Goal: Task Accomplishment & Management: Manage account settings

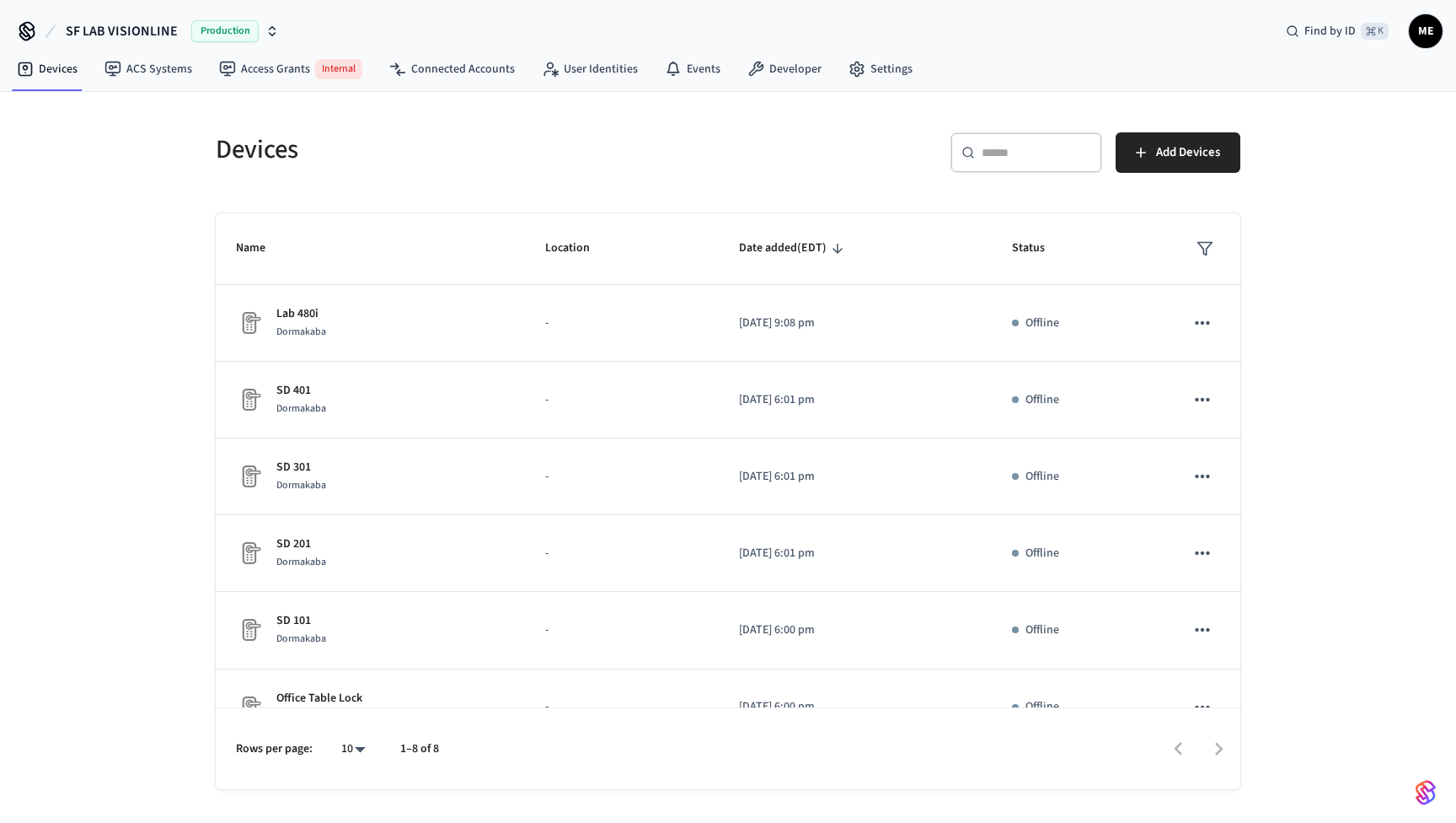
click at [265, 33] on icon "button" at bounding box center [272, 31] width 13 height 13
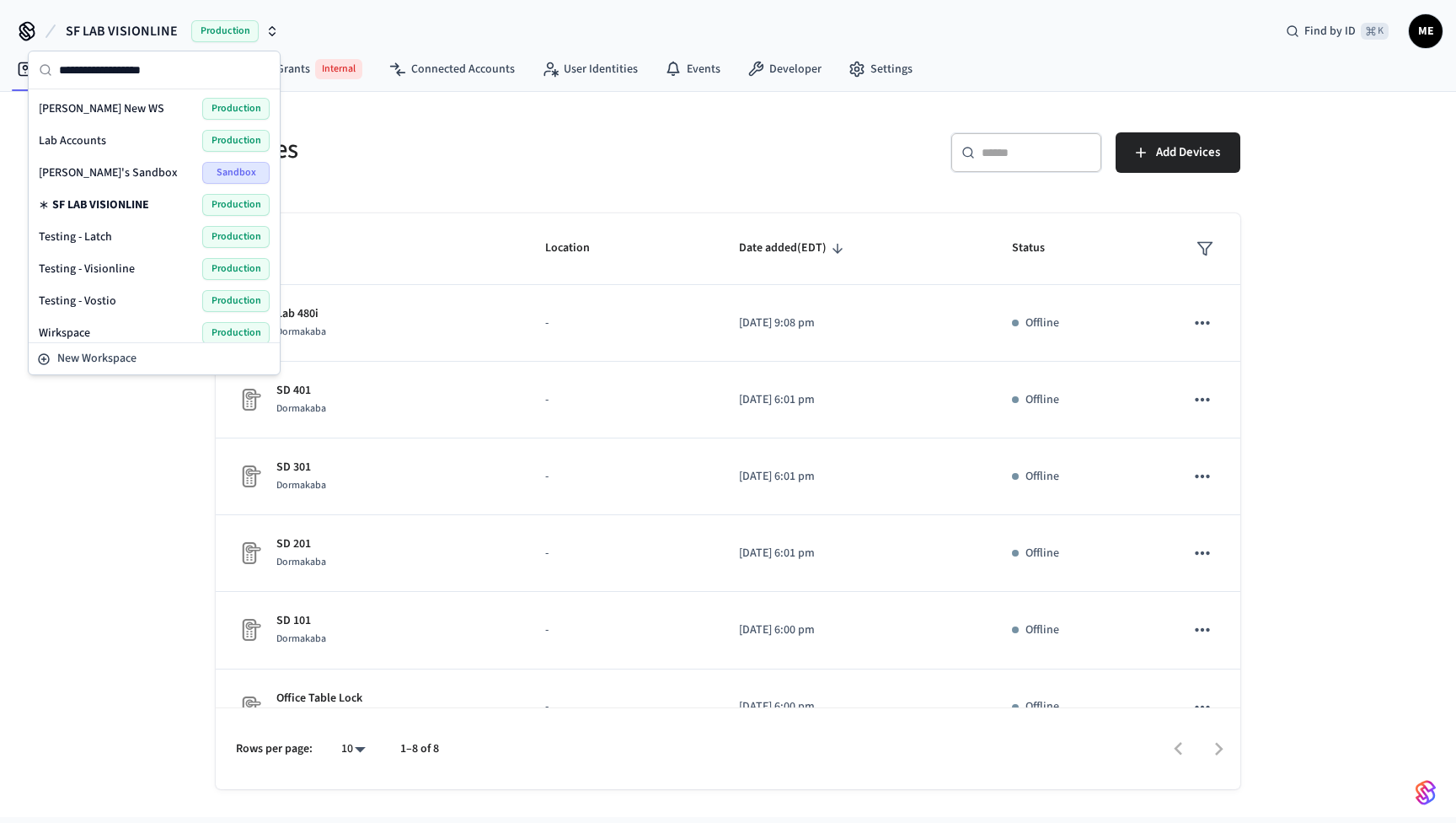
click at [125, 142] on div "Lab Accounts Production" at bounding box center [154, 140] width 231 height 22
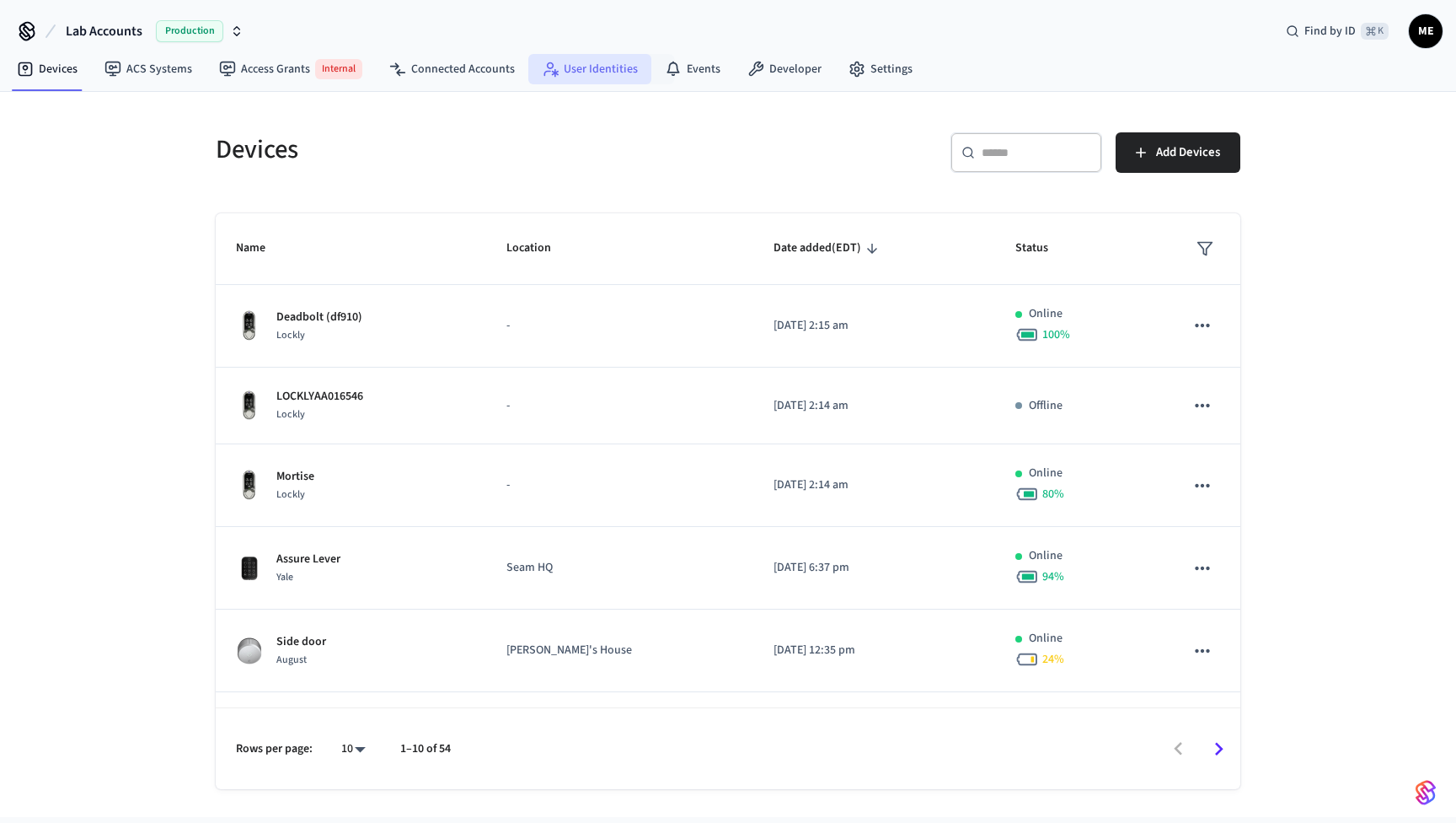
click at [590, 70] on link "User Identities" at bounding box center [589, 69] width 123 height 30
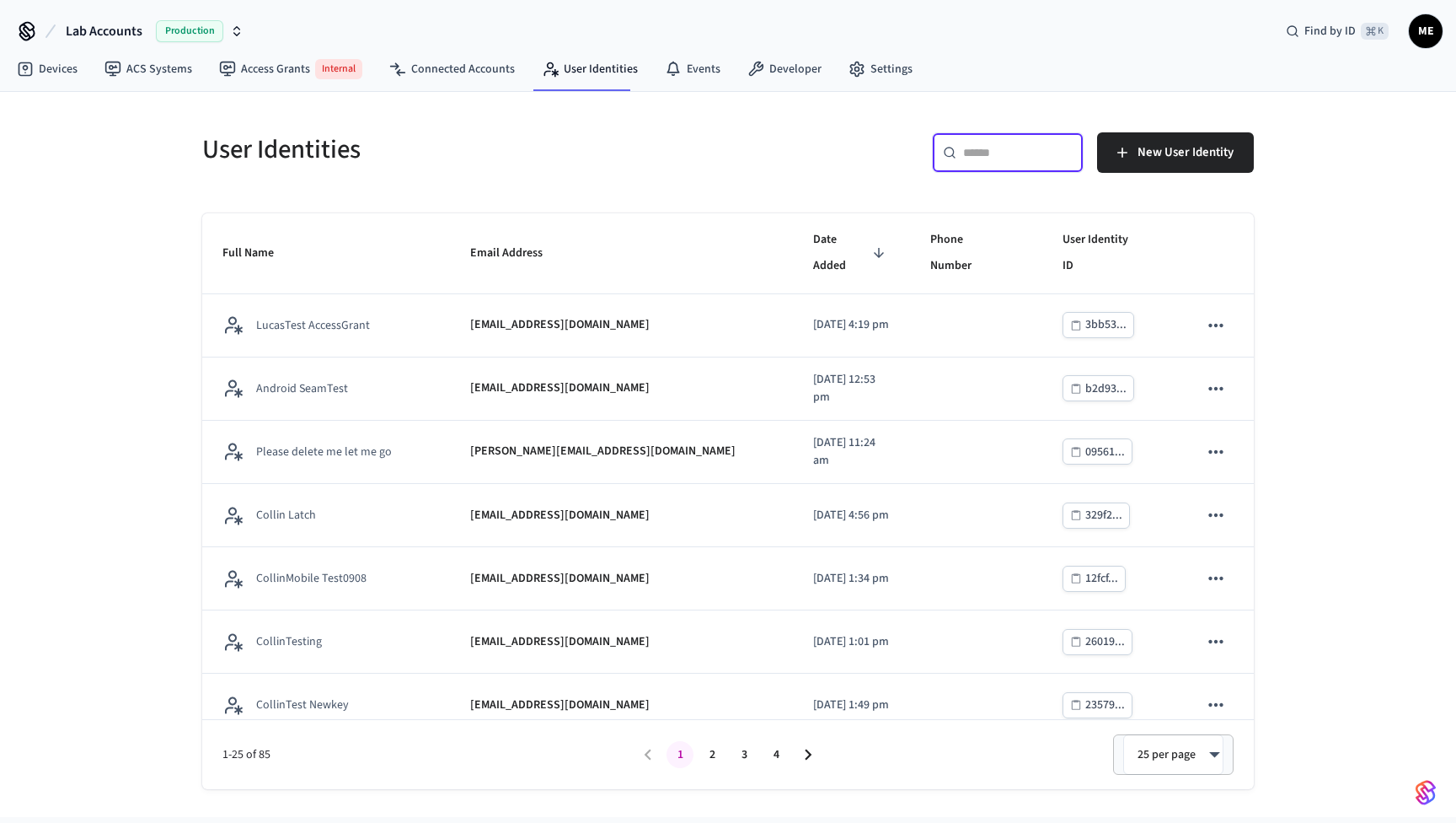
click at [996, 146] on input "text" at bounding box center [1018, 153] width 110 height 17
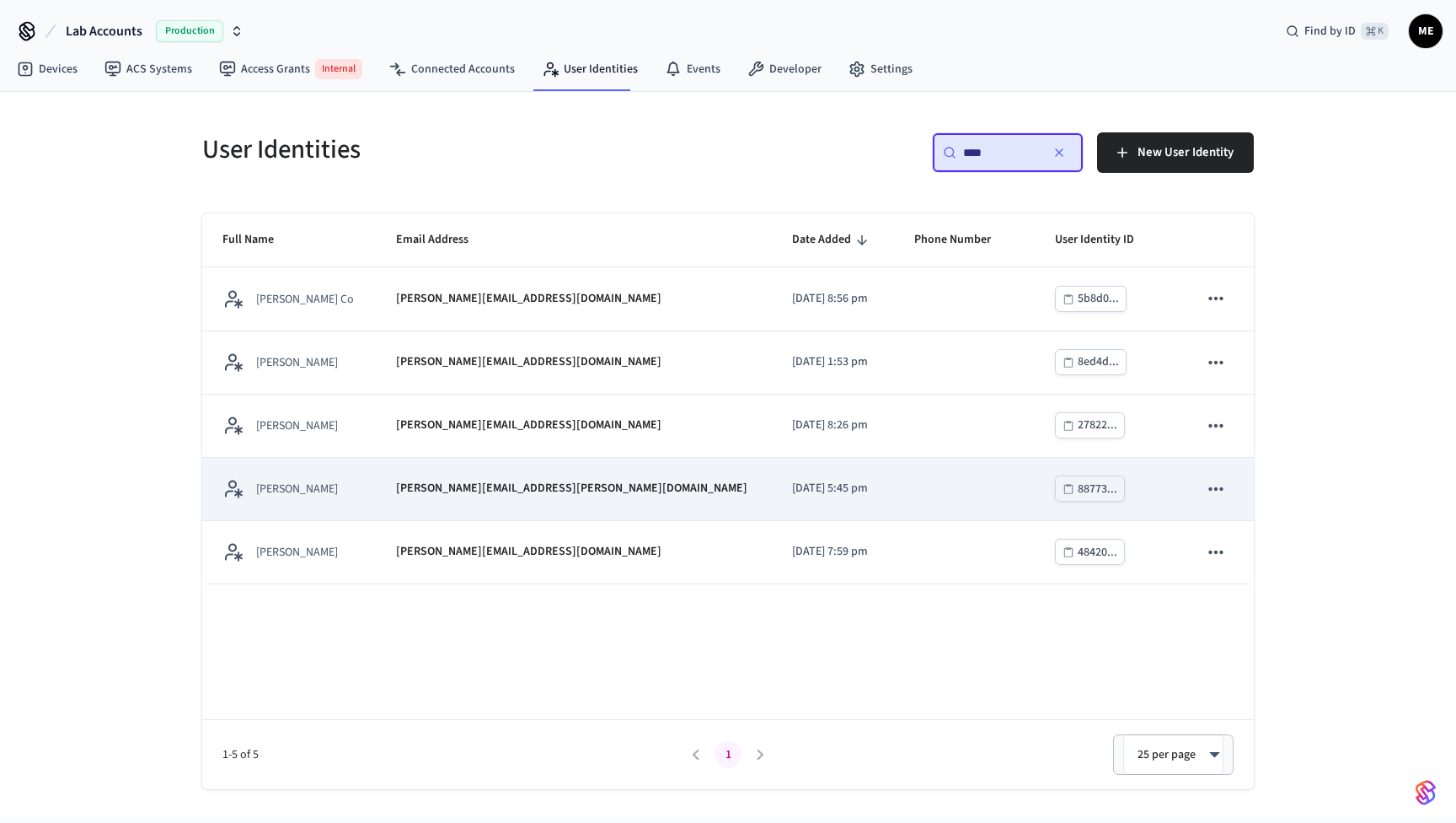
type input "****"
click at [613, 493] on div "[PERSON_NAME][EMAIL_ADDRESS][PERSON_NAME][DOMAIN_NAME]" at bounding box center [573, 488] width 356 height 18
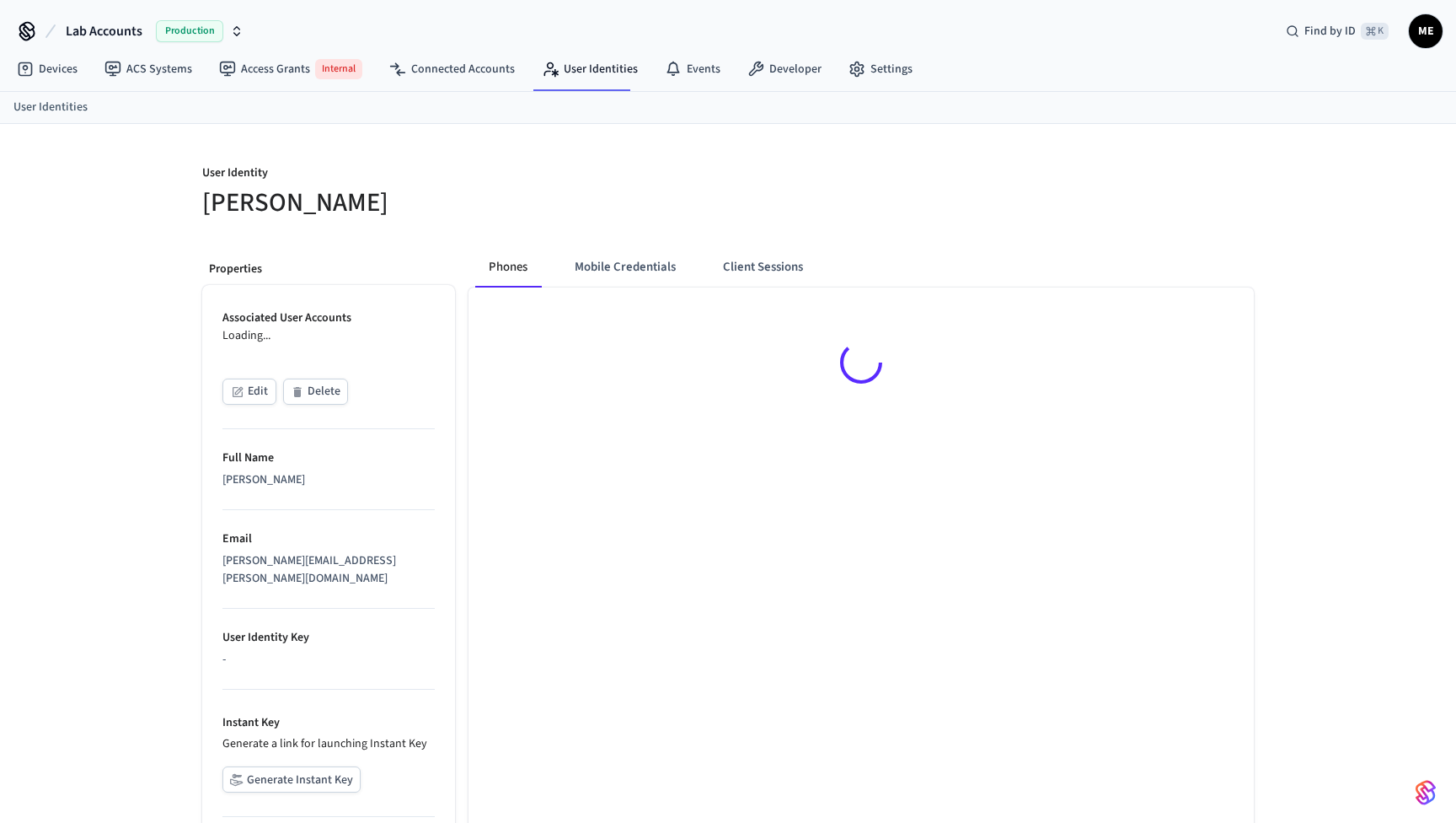
click at [523, 481] on div at bounding box center [860, 574] width 785 height 575
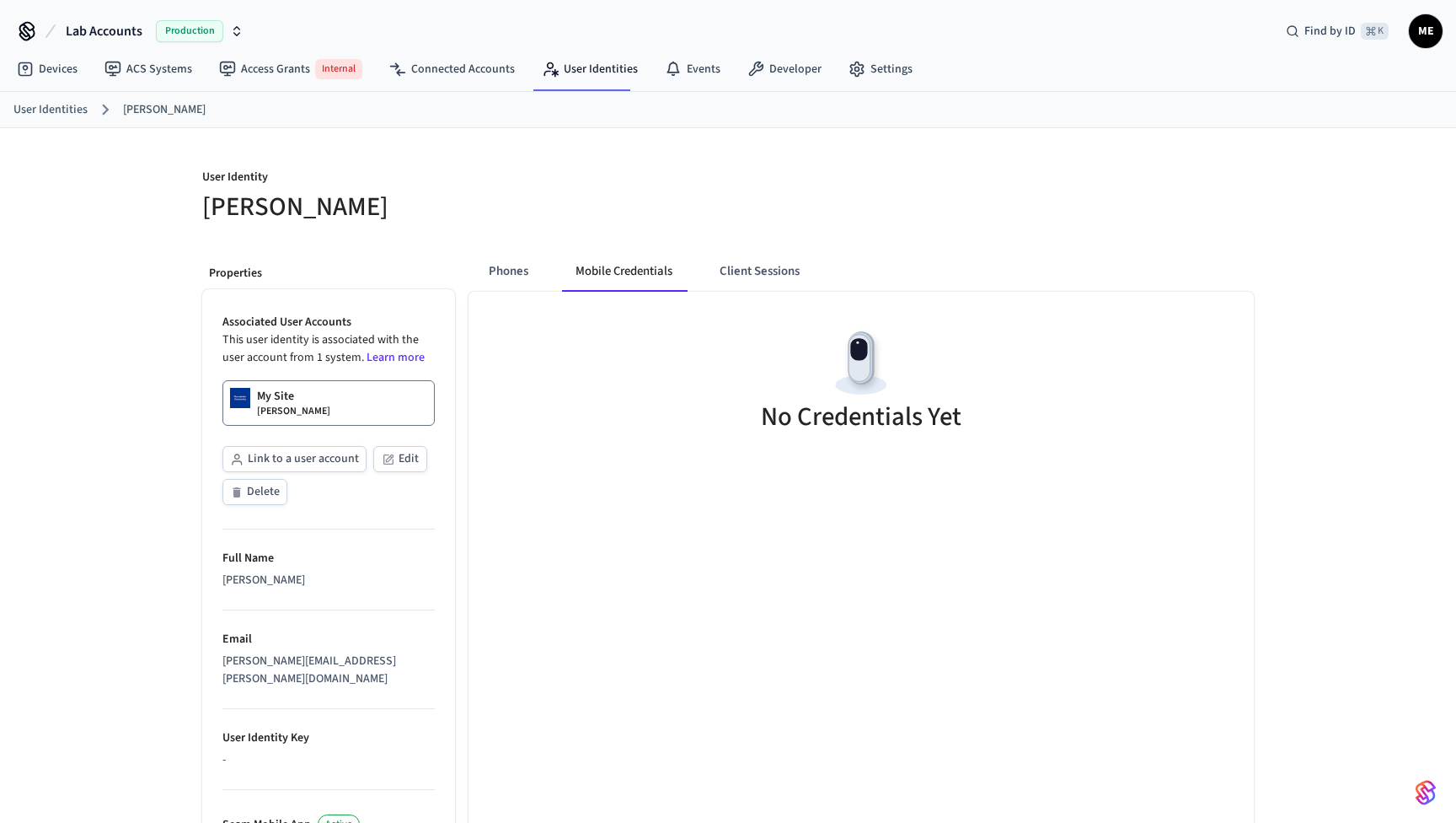
click at [272, 402] on p "My Site" at bounding box center [276, 396] width 38 height 17
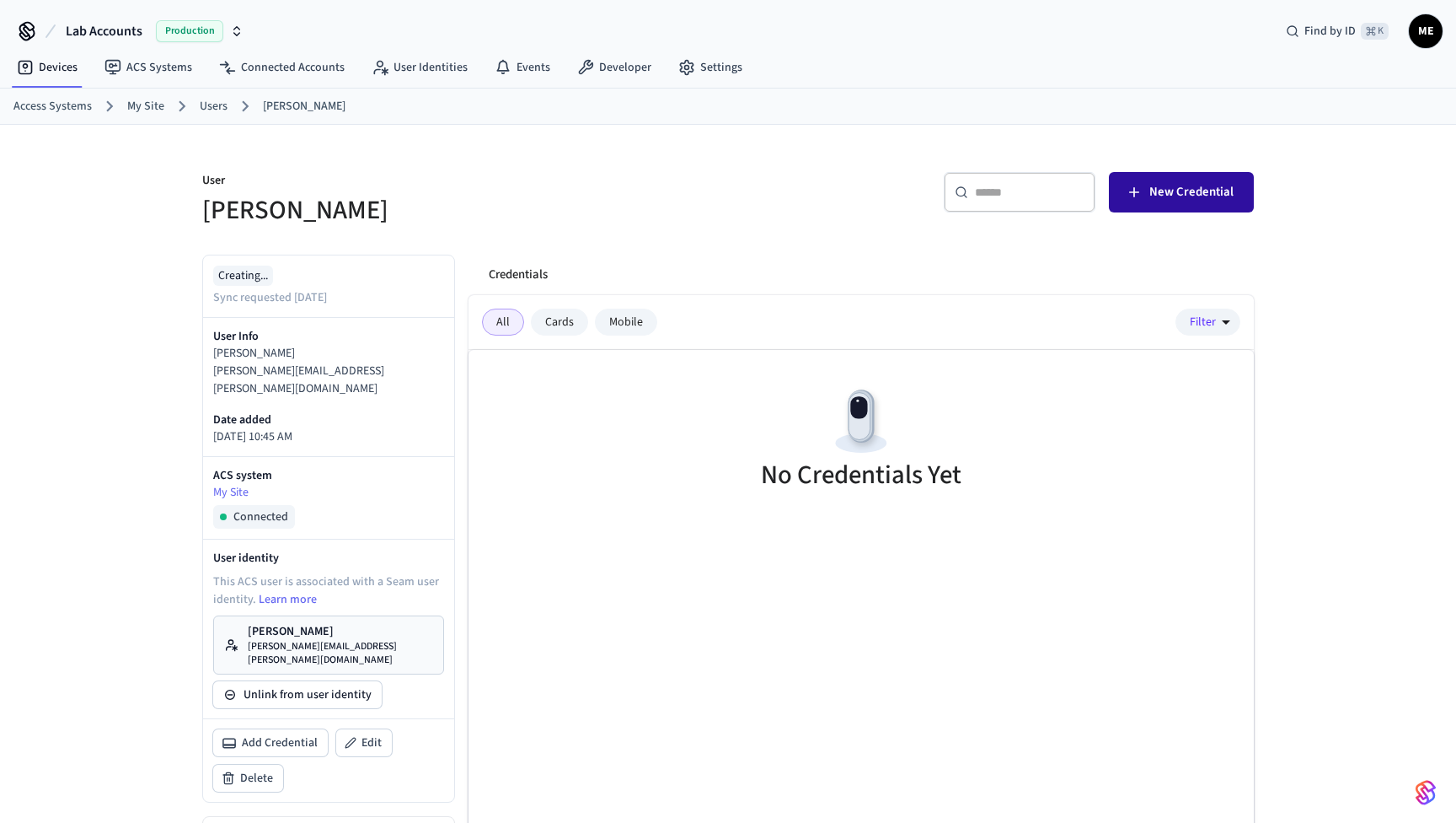
click at [1167, 186] on span "New Credential" at bounding box center [1191, 191] width 84 height 22
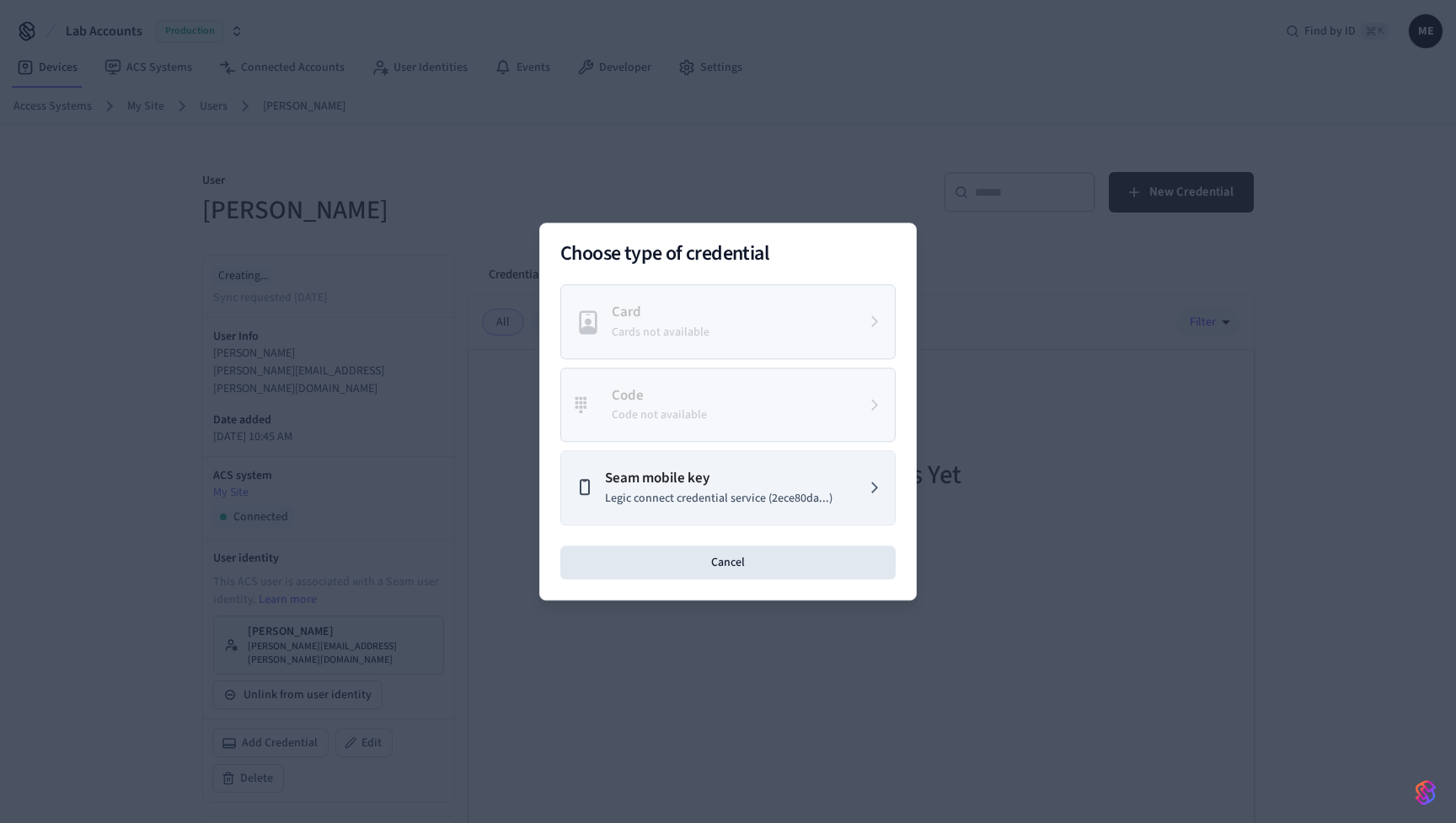
click at [626, 487] on p "Seam mobile key" at bounding box center [719, 478] width 227 height 22
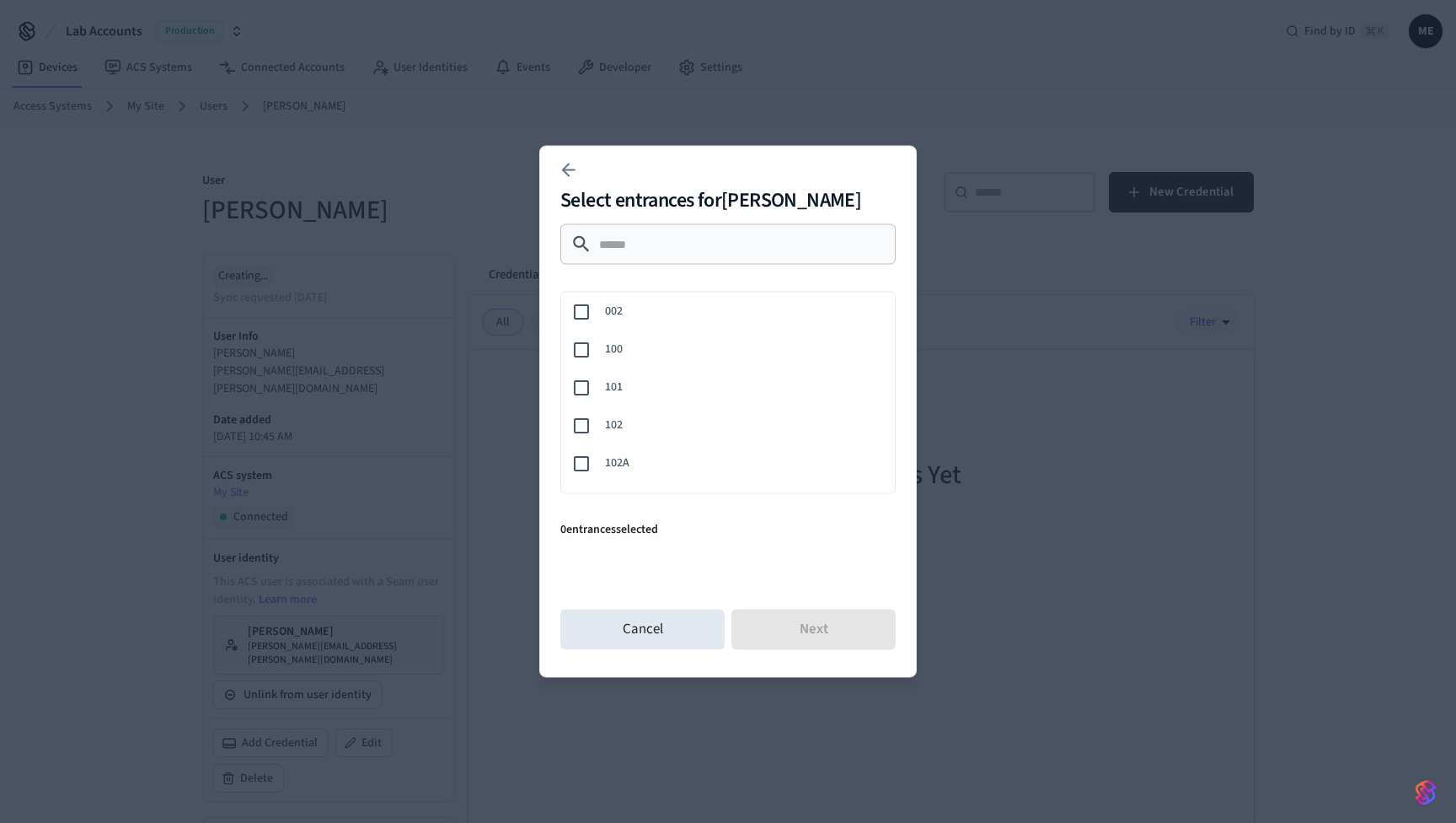
click at [621, 383] on span "101" at bounding box center [743, 387] width 277 height 18
click at [830, 624] on button "Next" at bounding box center [813, 629] width 164 height 40
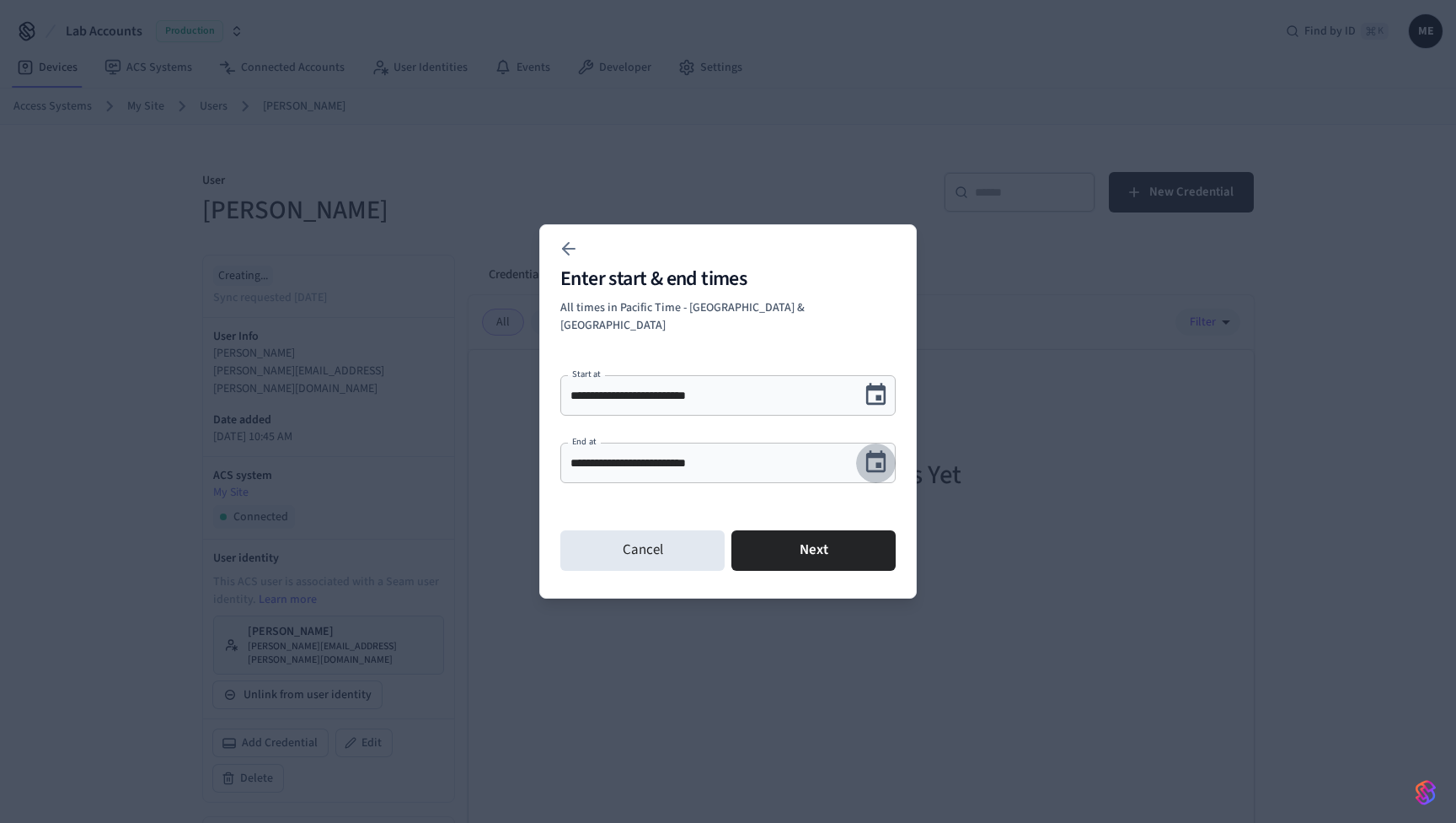
click at [881, 451] on icon "Choose date, selected date is Sep 24, 2025" at bounding box center [876, 463] width 26 height 26
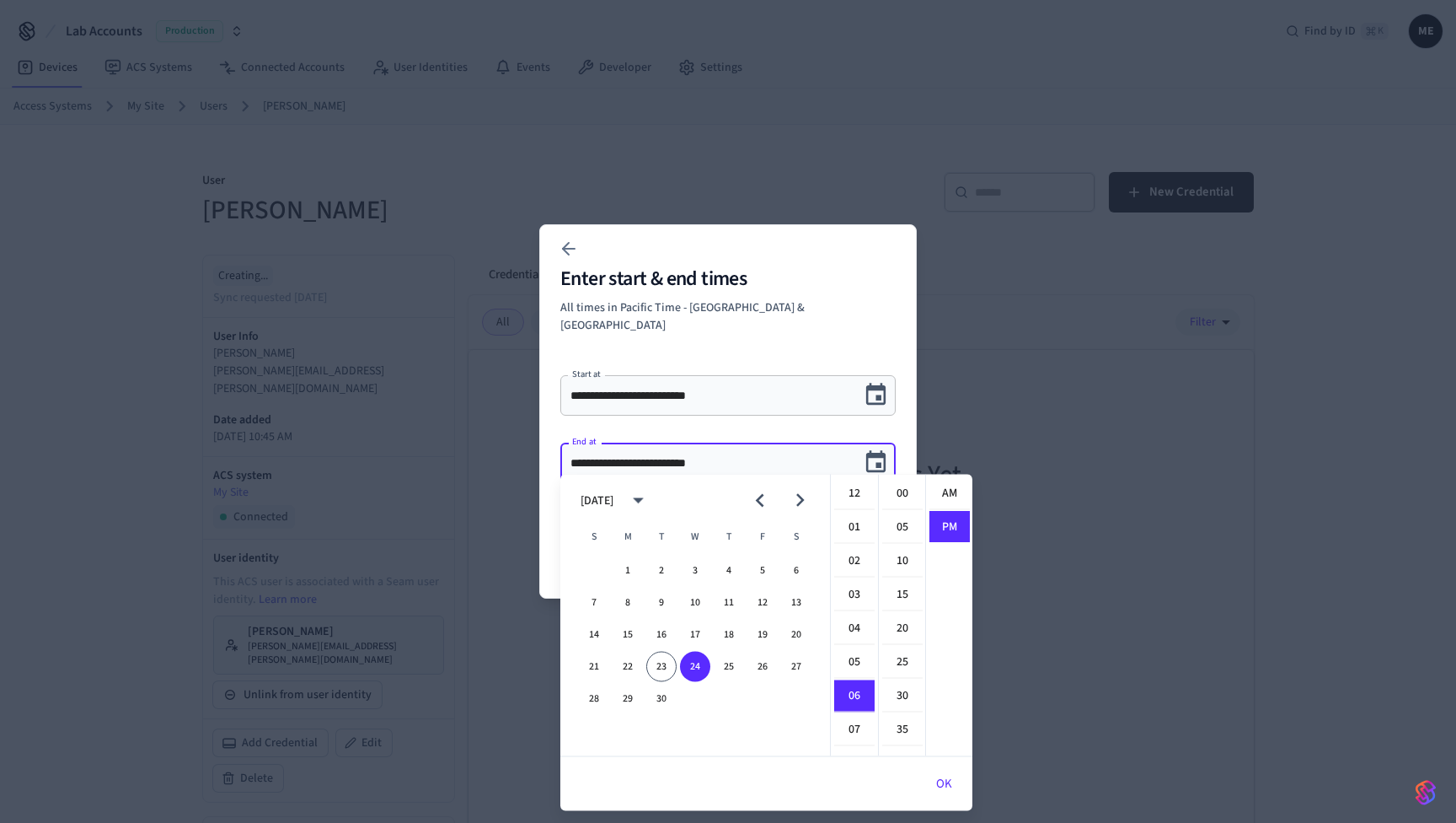
scroll to position [31, 0]
click at [661, 700] on button "30" at bounding box center [661, 698] width 30 height 30
type input "**********"
click at [951, 787] on button "OK" at bounding box center [944, 784] width 56 height 40
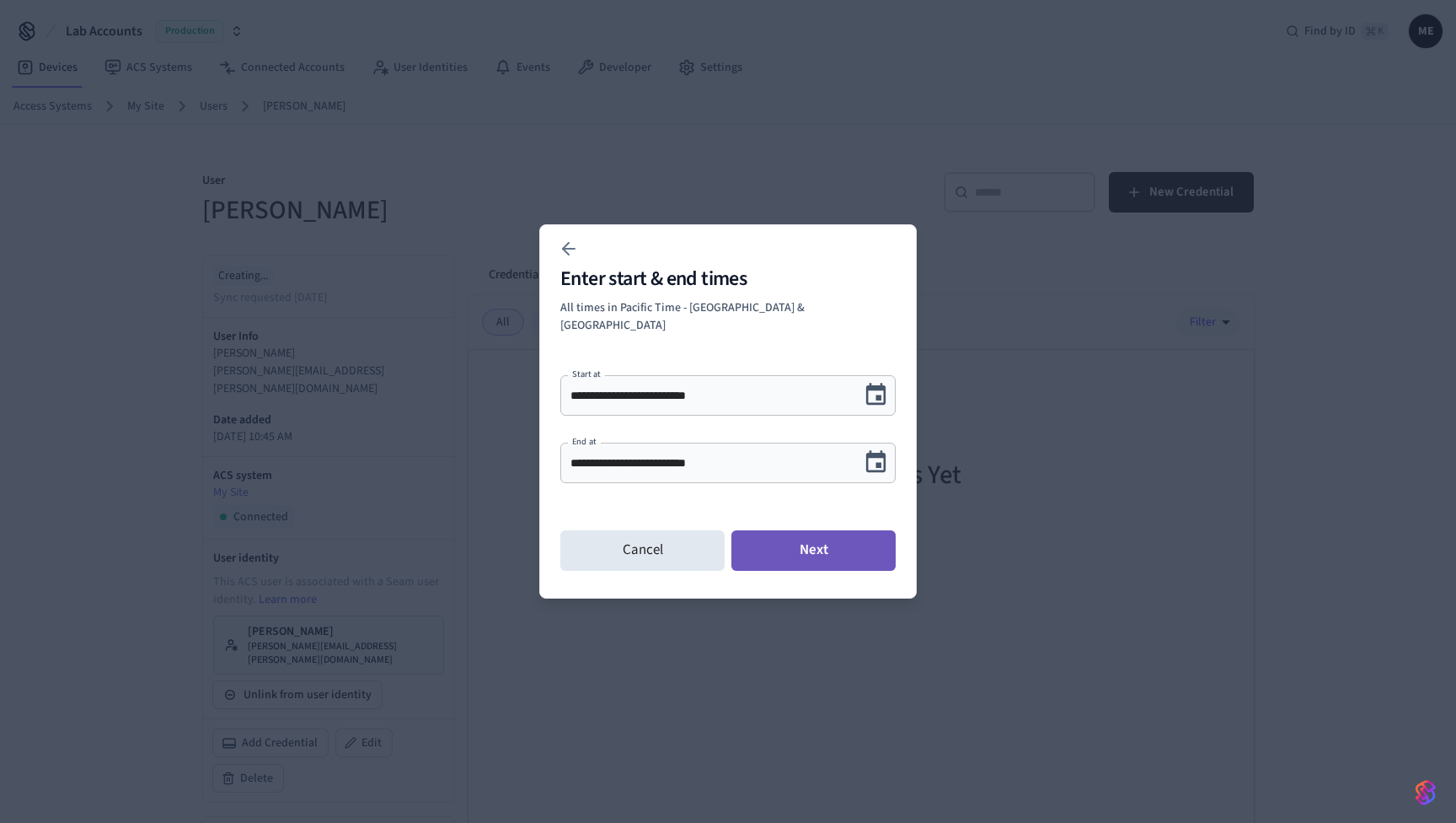
click at [811, 555] on button "Next" at bounding box center [813, 550] width 164 height 40
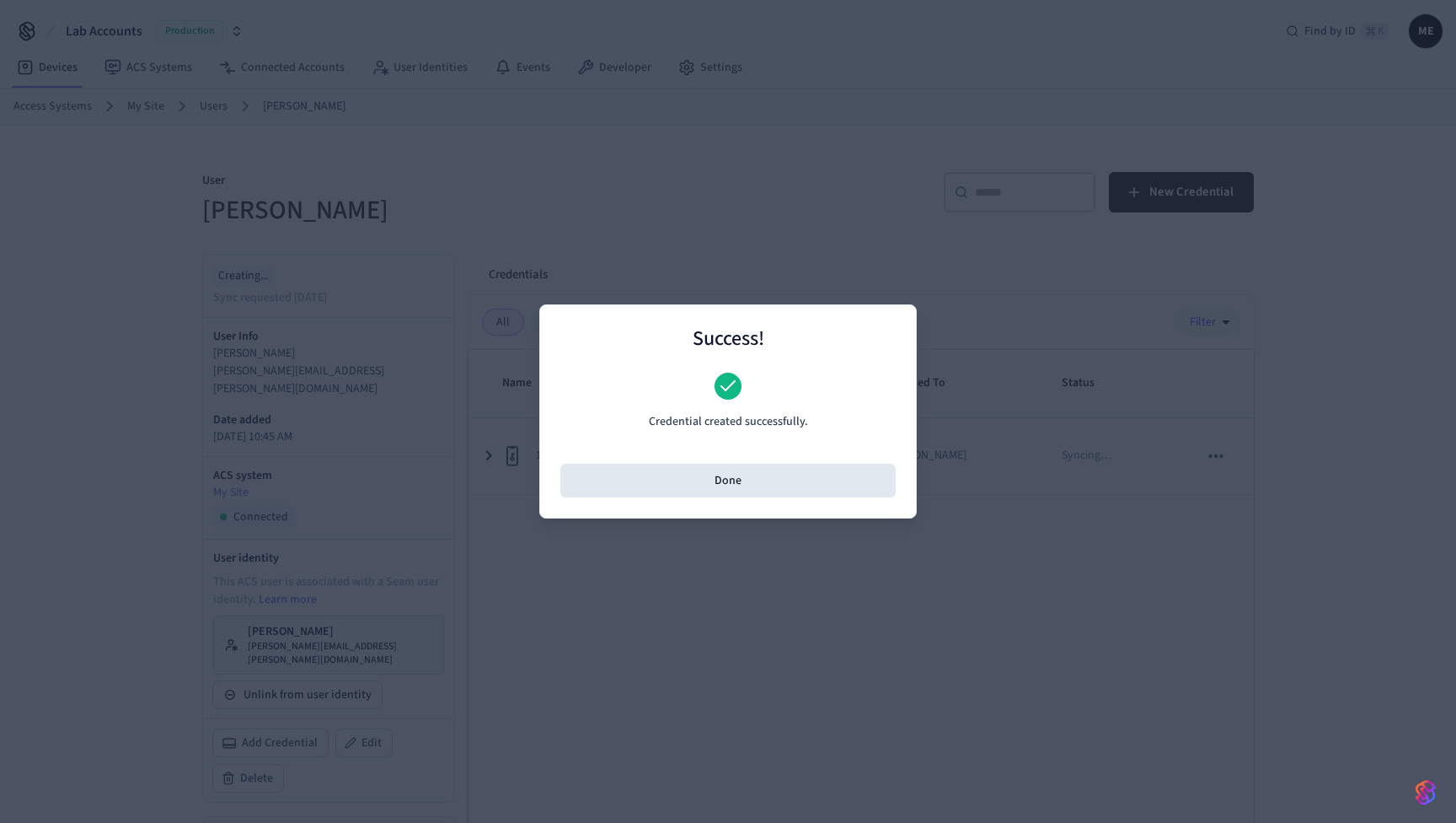
click at [759, 503] on div "Success! Credential created successfully. Done" at bounding box center [728, 411] width 377 height 214
click at [751, 484] on button "Done" at bounding box center [727, 480] width 335 height 34
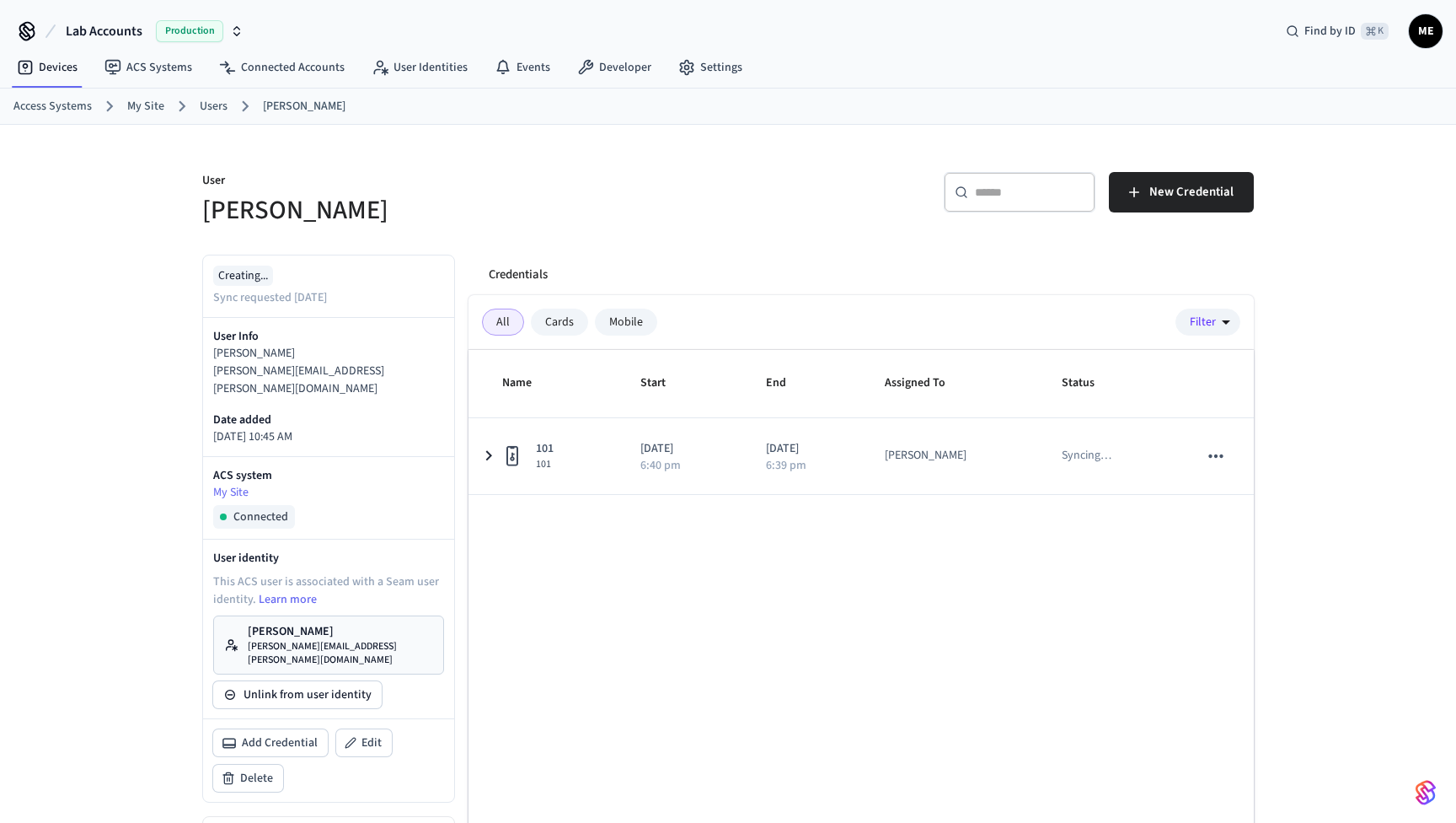
click at [324, 623] on p "[PERSON_NAME]" at bounding box center [341, 632] width 186 height 17
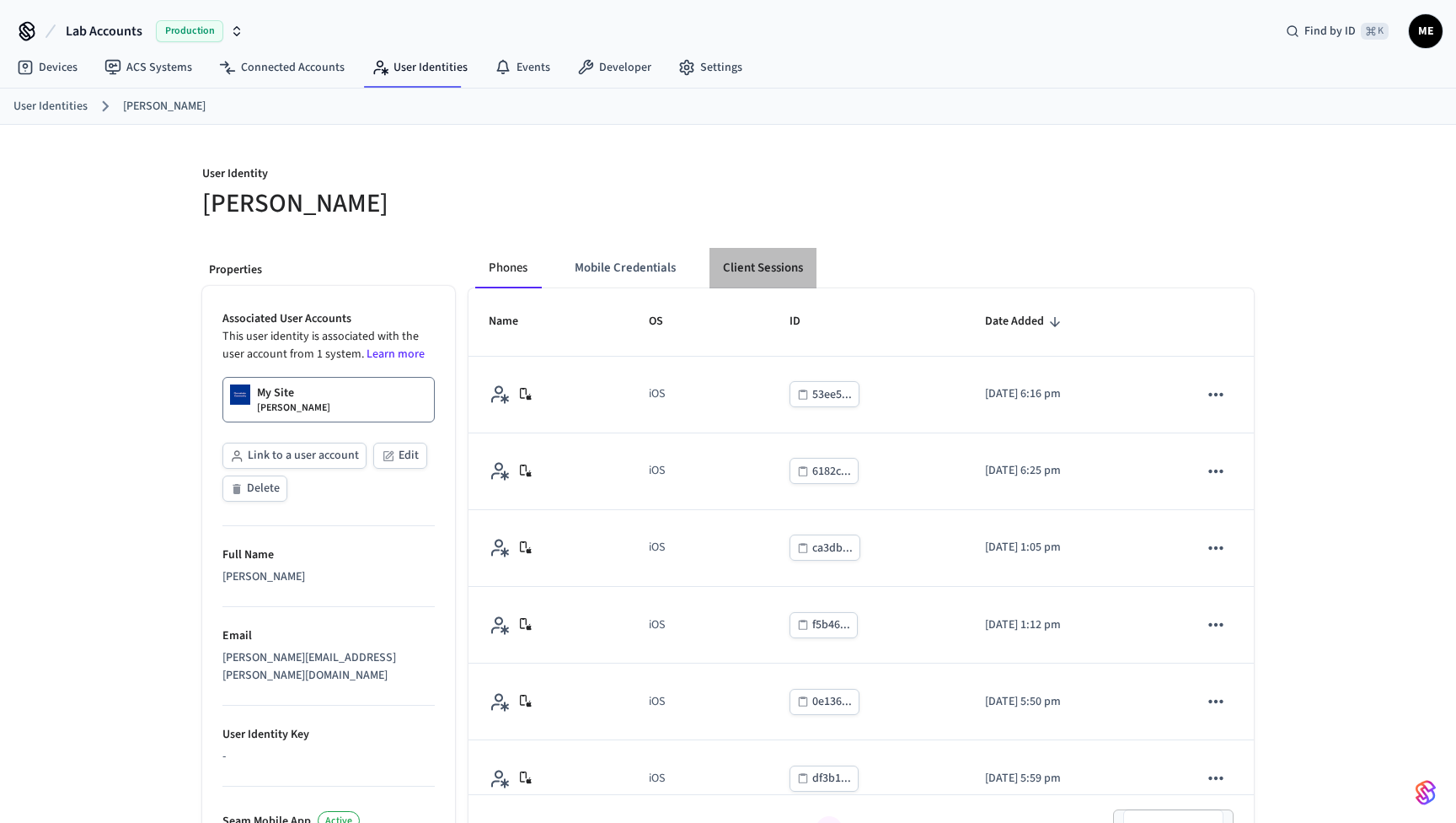
click at [759, 269] on button "Client Sessions" at bounding box center [763, 267] width 107 height 40
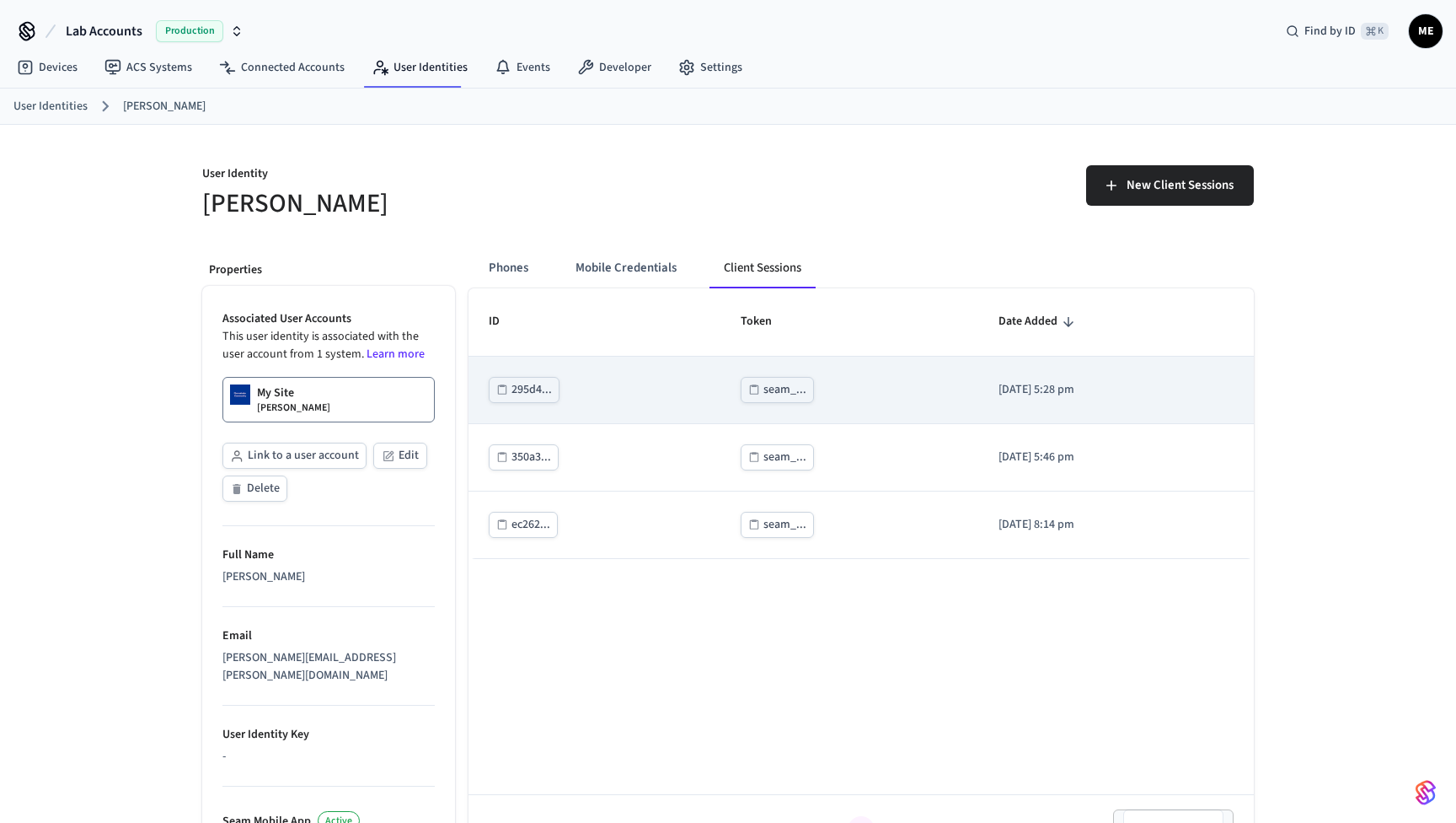
click at [764, 388] on div "seam_..." at bounding box center [785, 389] width 43 height 21
